Goal: Navigation & Orientation: Find specific page/section

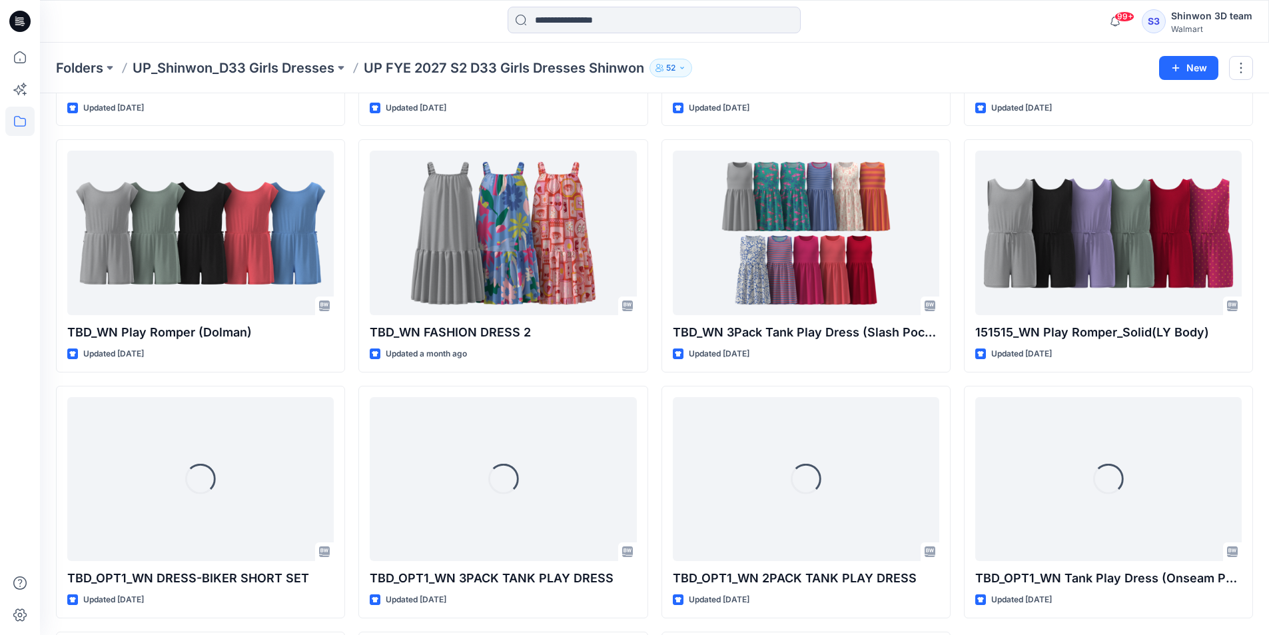
scroll to position [503, 0]
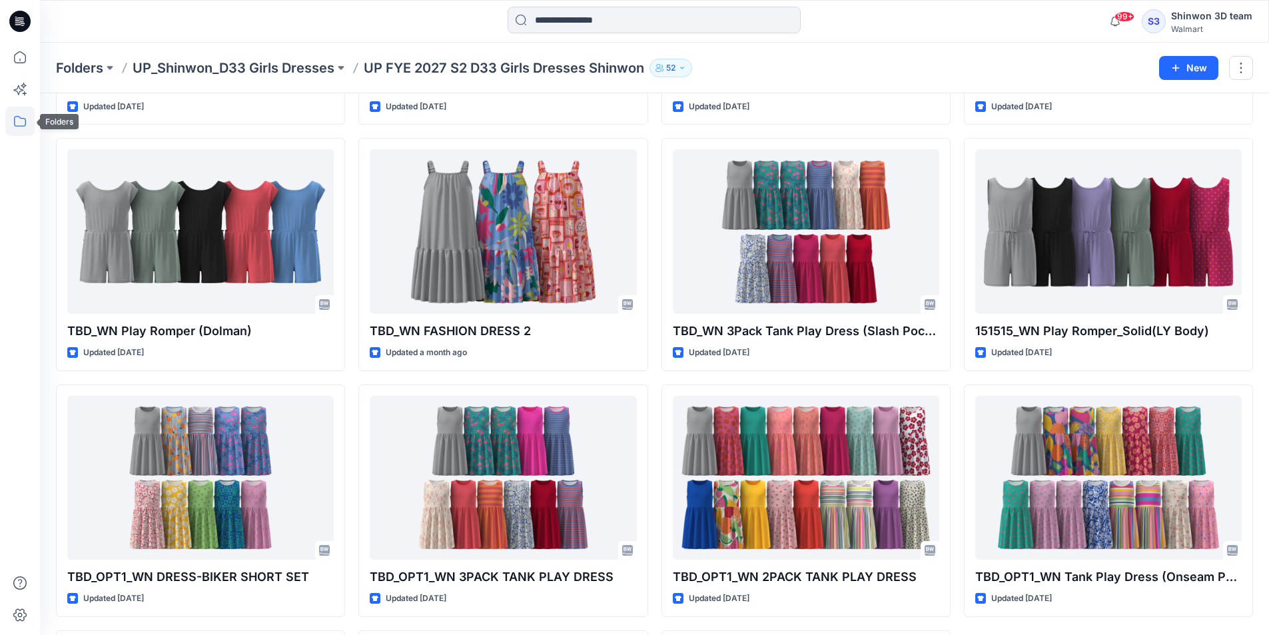
click at [19, 114] on icon at bounding box center [19, 121] width 29 height 29
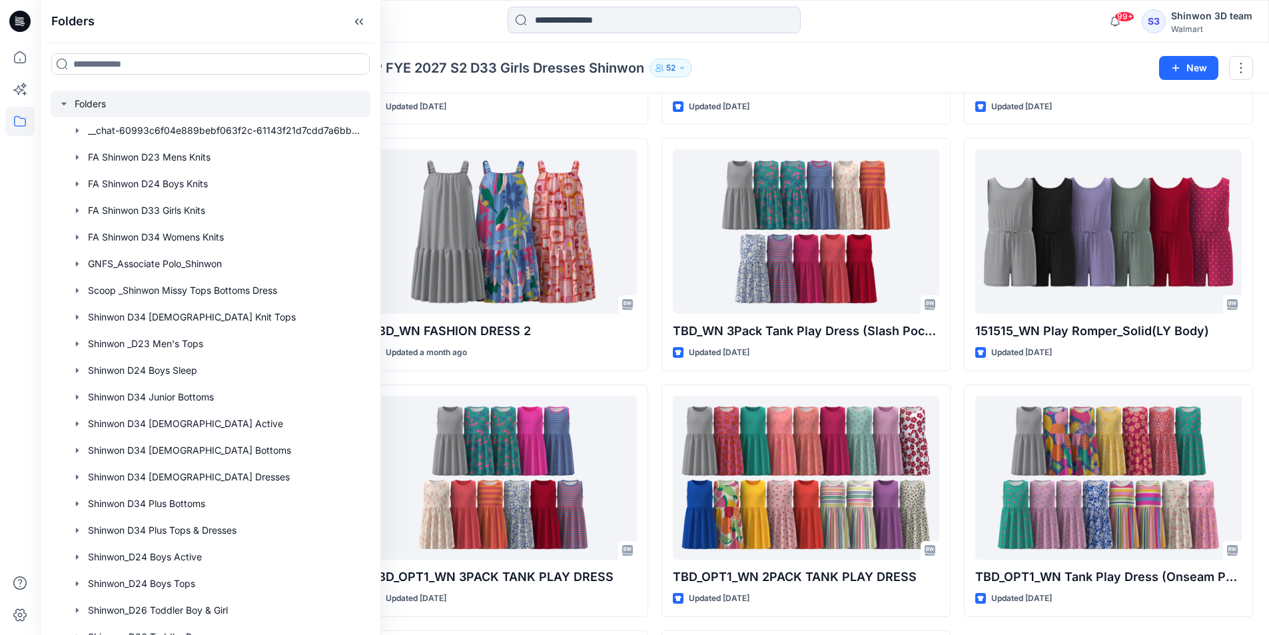
click at [131, 95] on div at bounding box center [211, 104] width 320 height 27
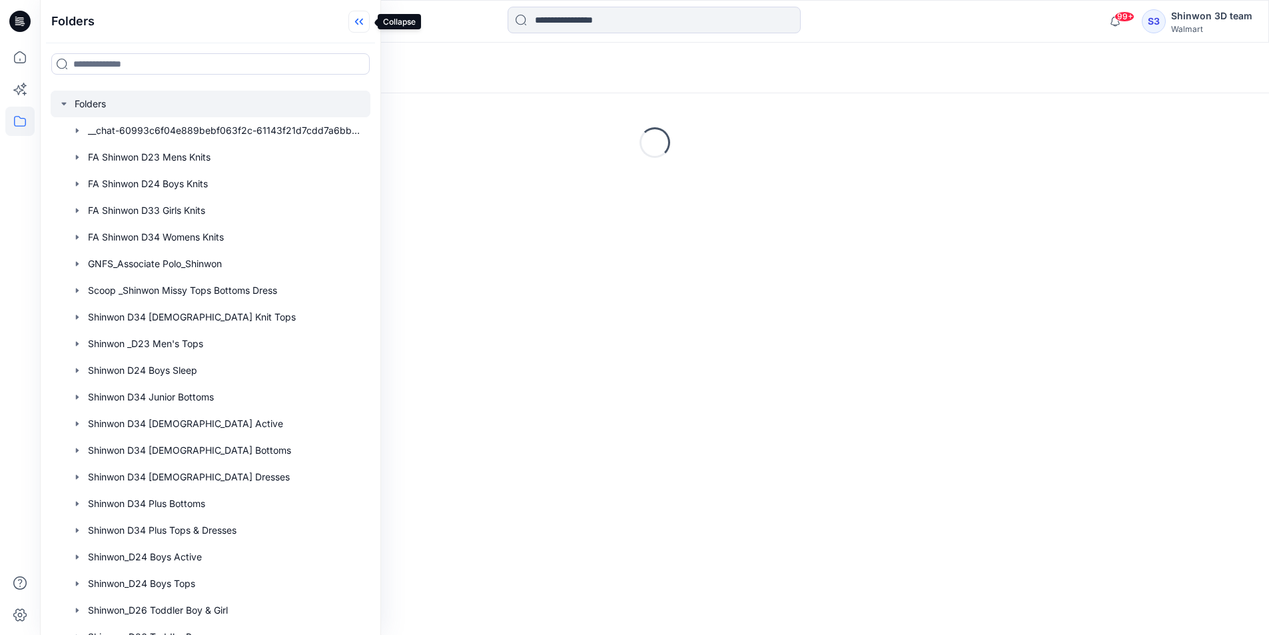
click at [363, 21] on icon at bounding box center [361, 22] width 3 height 7
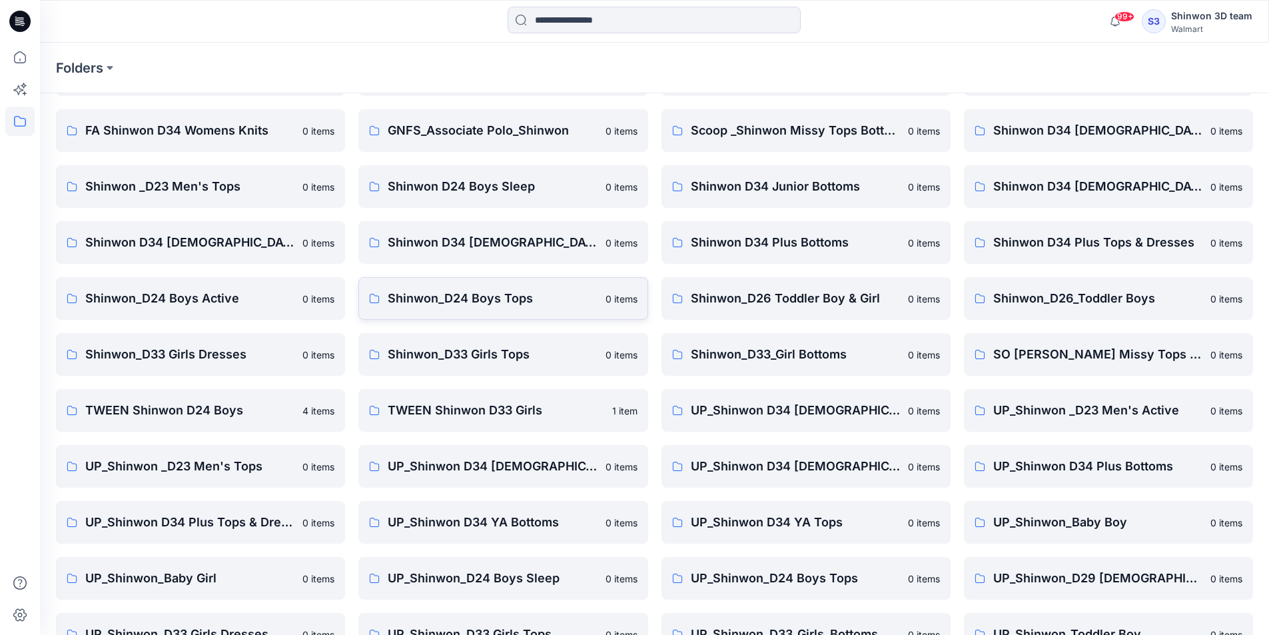
scroll to position [186, 0]
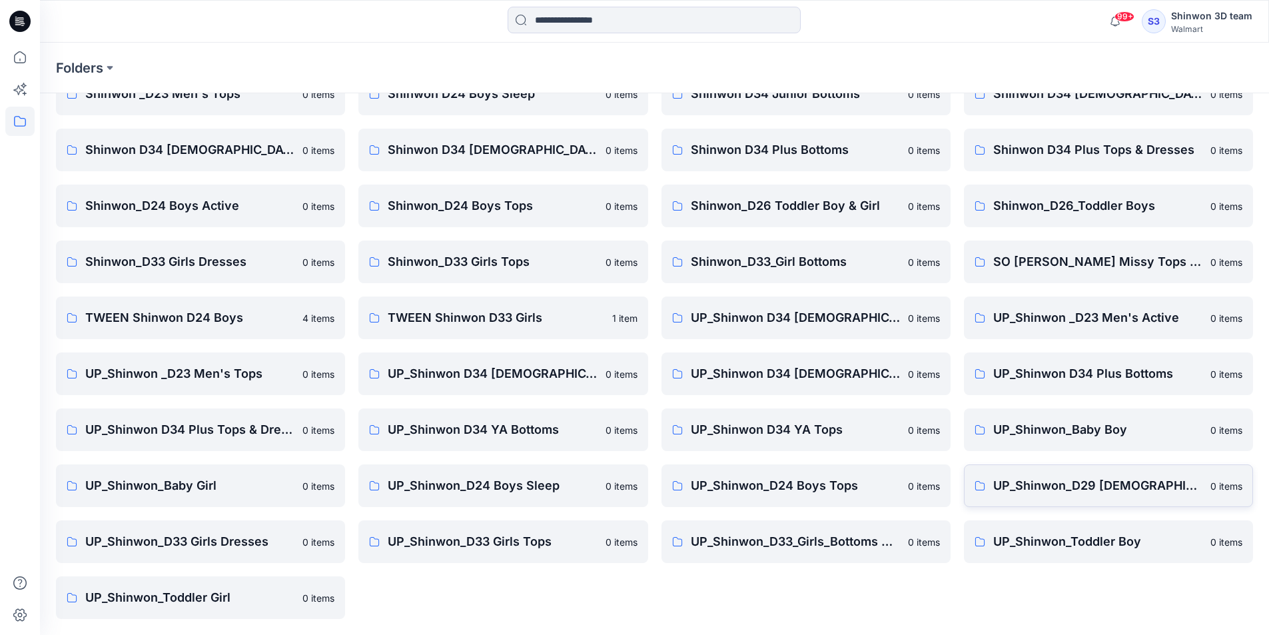
click at [1146, 480] on p "UP_Shinwon_D29 [DEMOGRAPHIC_DATA] Sleep" at bounding box center [1097, 485] width 209 height 19
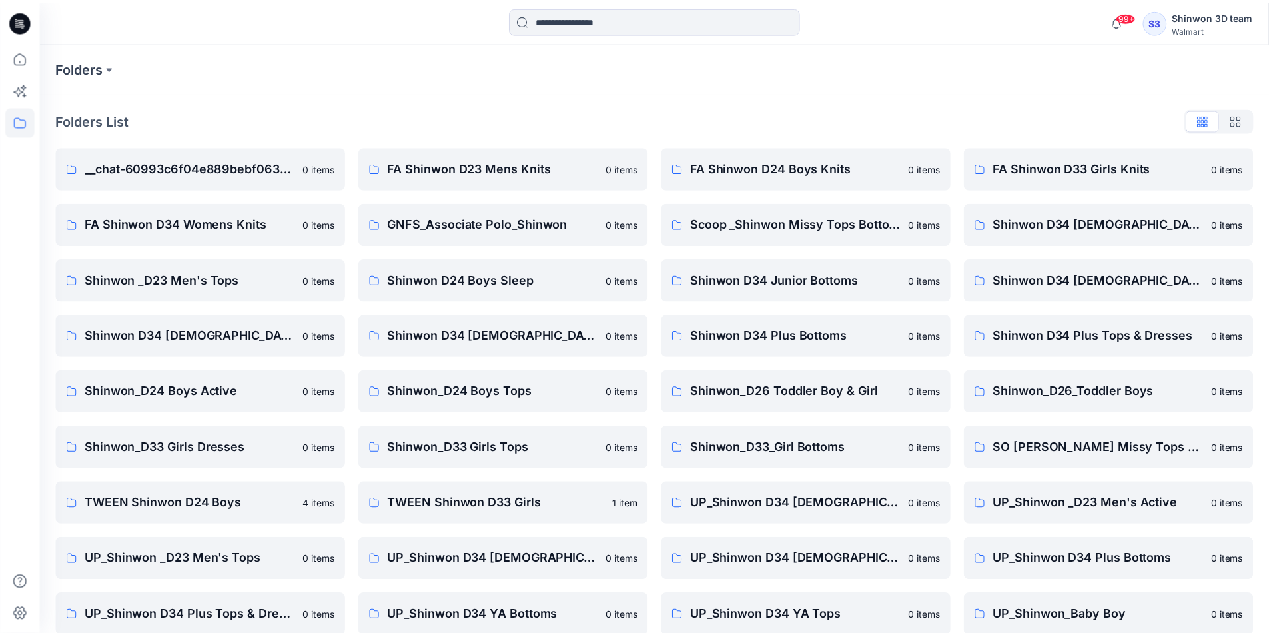
scroll to position [186, 0]
